Goal: Check status: Check status

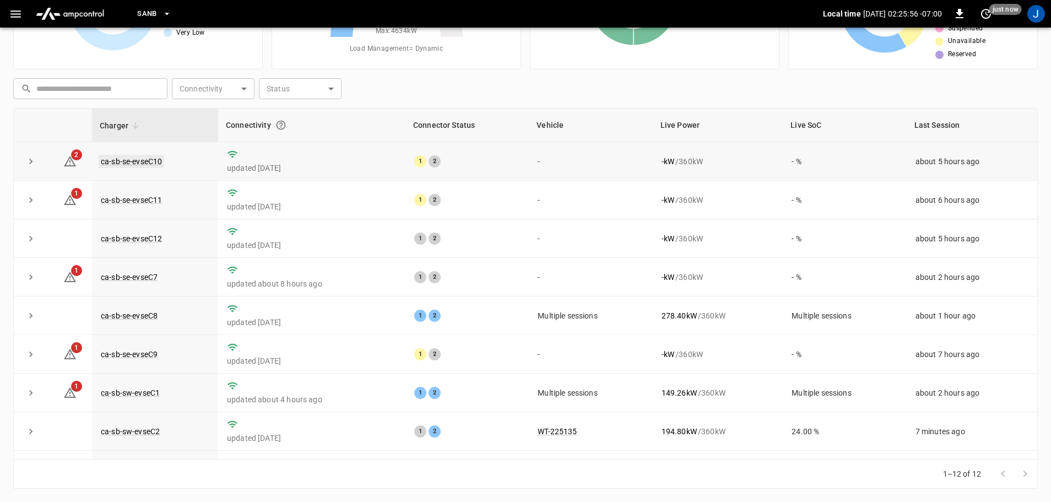
click at [124, 160] on link "ca-sb-se-evseC10" at bounding box center [132, 161] width 66 height 13
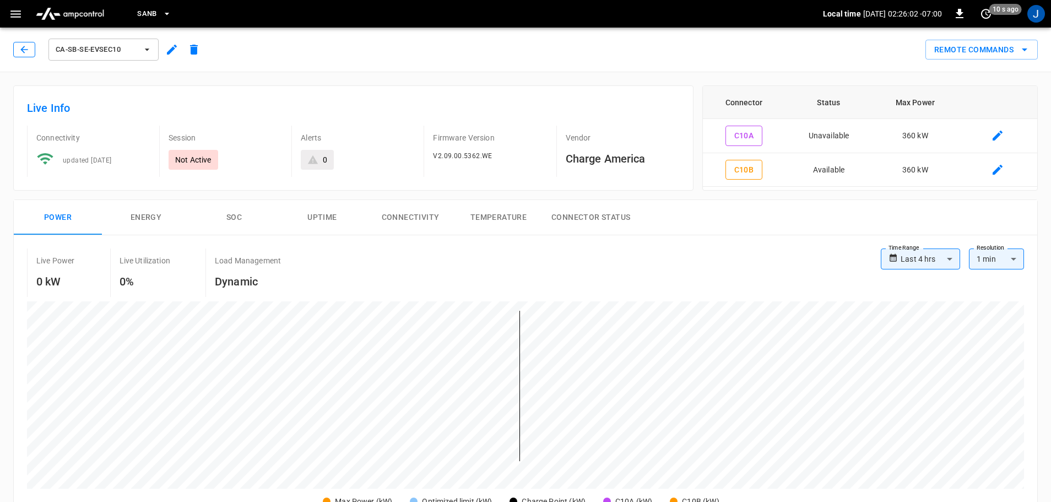
click at [31, 50] on button "button" at bounding box center [24, 49] width 22 height 15
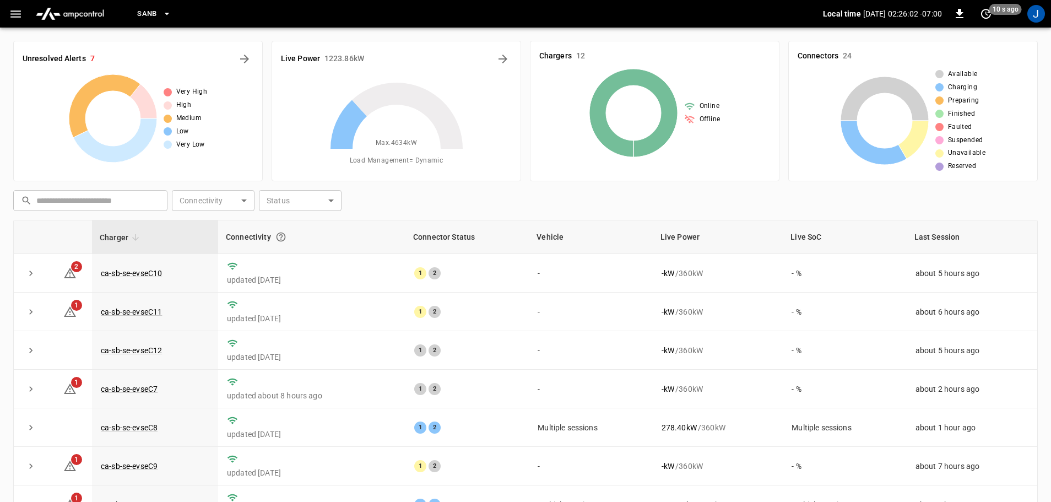
scroll to position [112, 0]
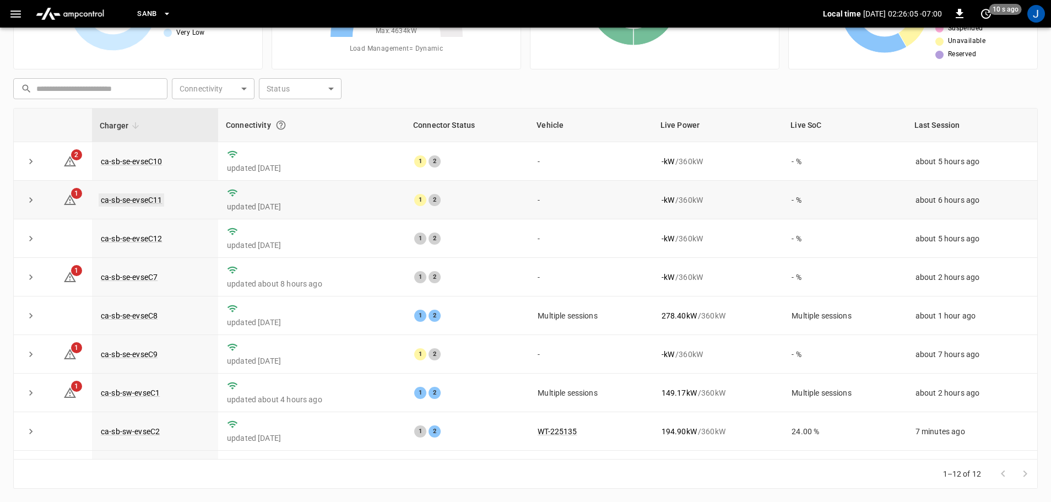
click at [117, 200] on link "ca-sb-se-evseC11" at bounding box center [132, 199] width 66 height 13
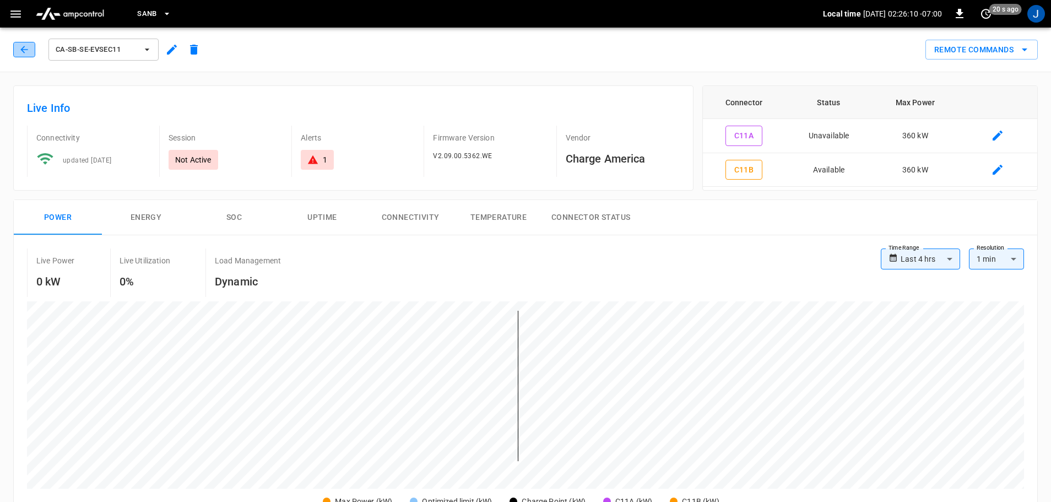
click at [23, 51] on icon "button" at bounding box center [23, 49] width 7 height 7
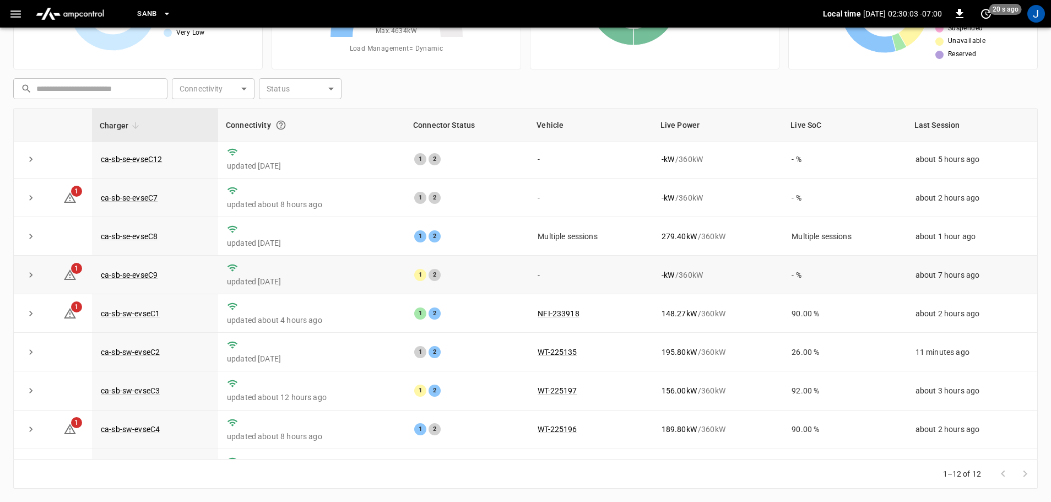
scroll to position [153, 0]
